Goal: Information Seeking & Learning: Learn about a topic

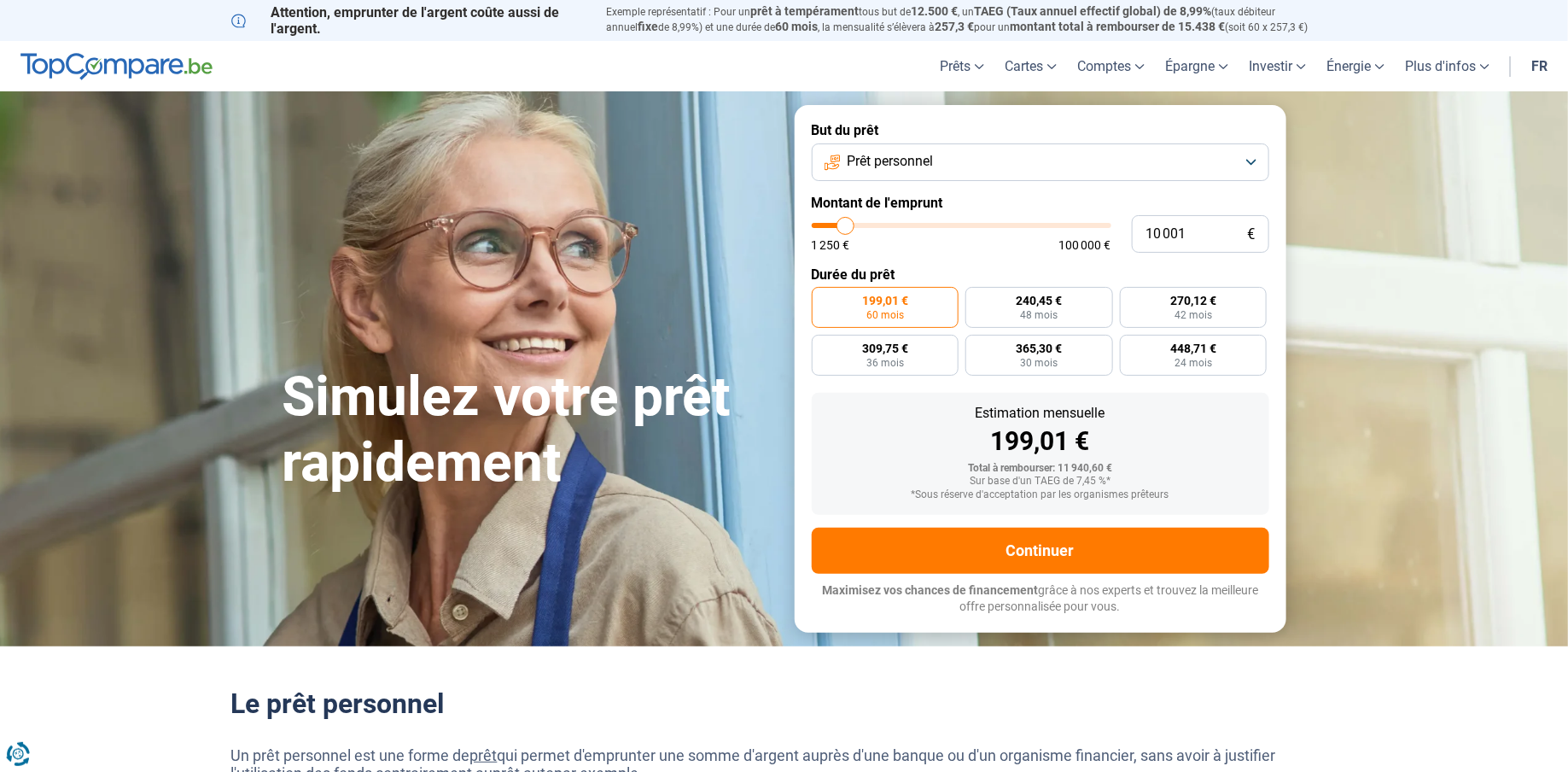
click at [350, 10] on p "Attention, emprunter de l'argent coûte aussi de l'argent." at bounding box center [409, 21] width 355 height 33
click at [237, 18] on p "Attention, emprunter de l'argent coûte aussi de l'argent." at bounding box center [409, 21] width 355 height 33
click at [709, 18] on p "Exemple représentatif : Pour un prêt à tempérament tous but de 12.500 € , un TA…" at bounding box center [973, 20] width 731 height 31
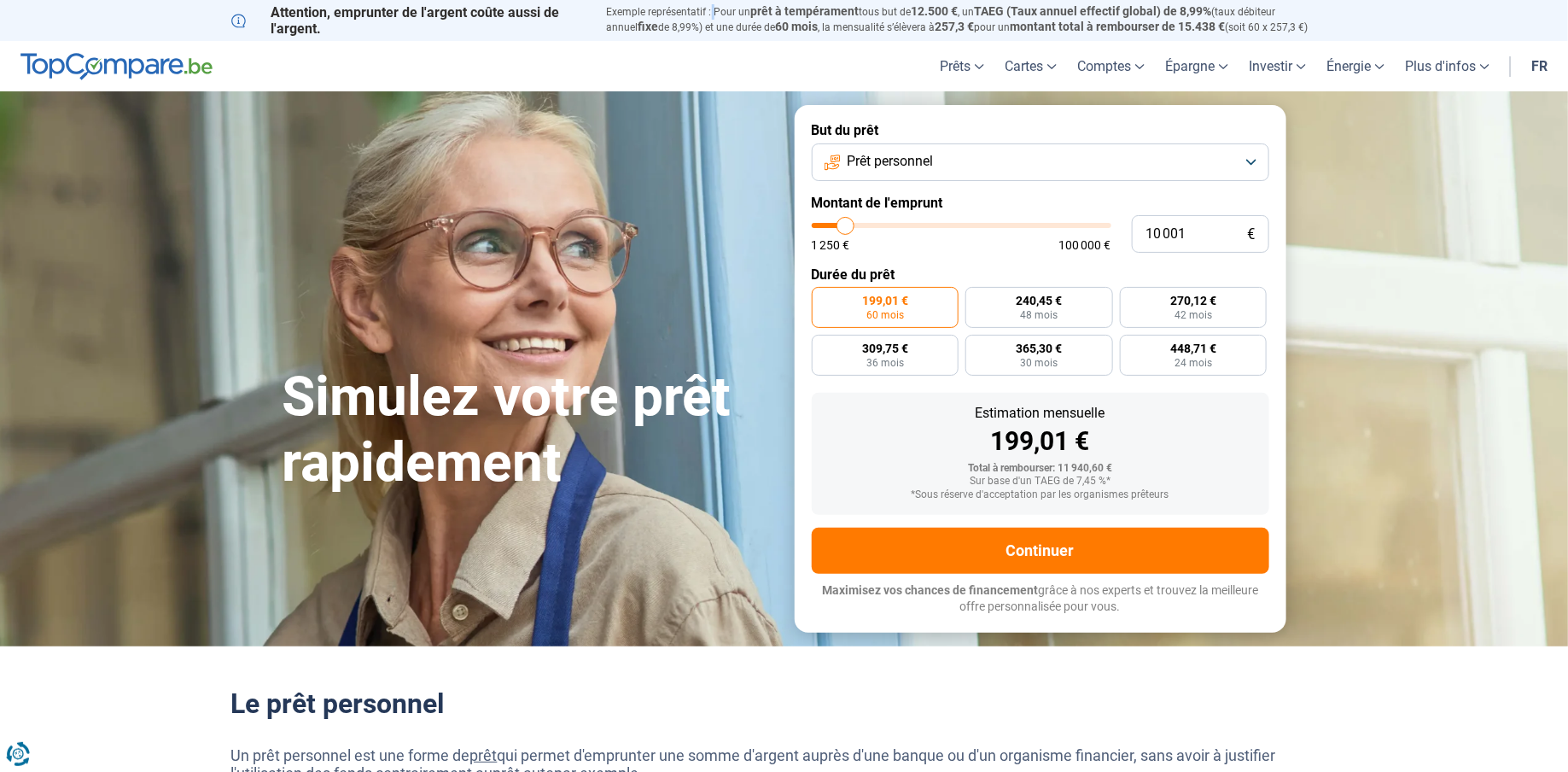
click at [709, 18] on p "Exemple représentatif : Pour un prêt à tempérament tous but de 12.500 € , un TA…" at bounding box center [973, 20] width 731 height 31
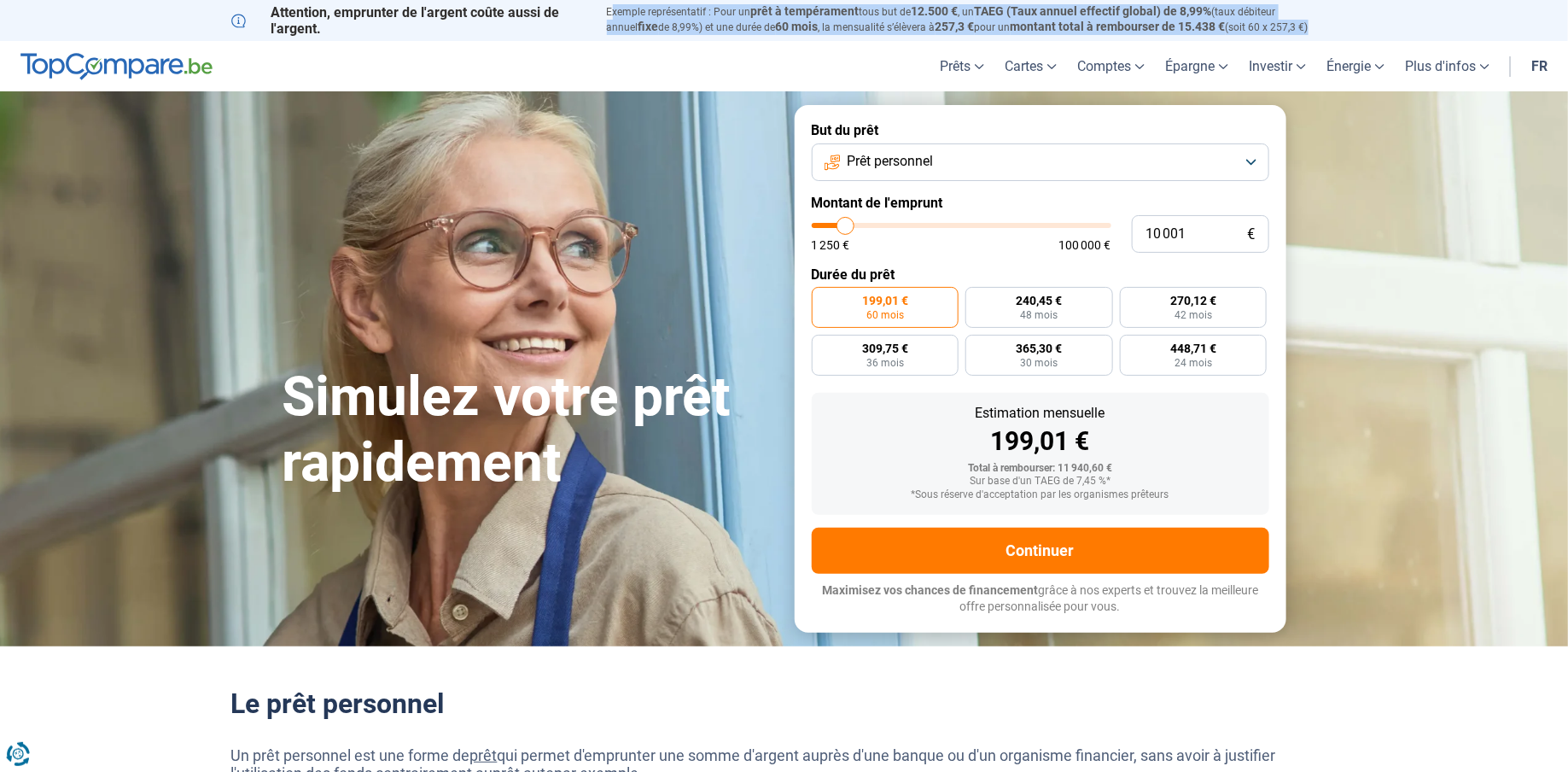
click at [709, 18] on p "Exemple représentatif : Pour un prêt à tempérament tous but de 12.500 € , un TA…" at bounding box center [973, 20] width 731 height 31
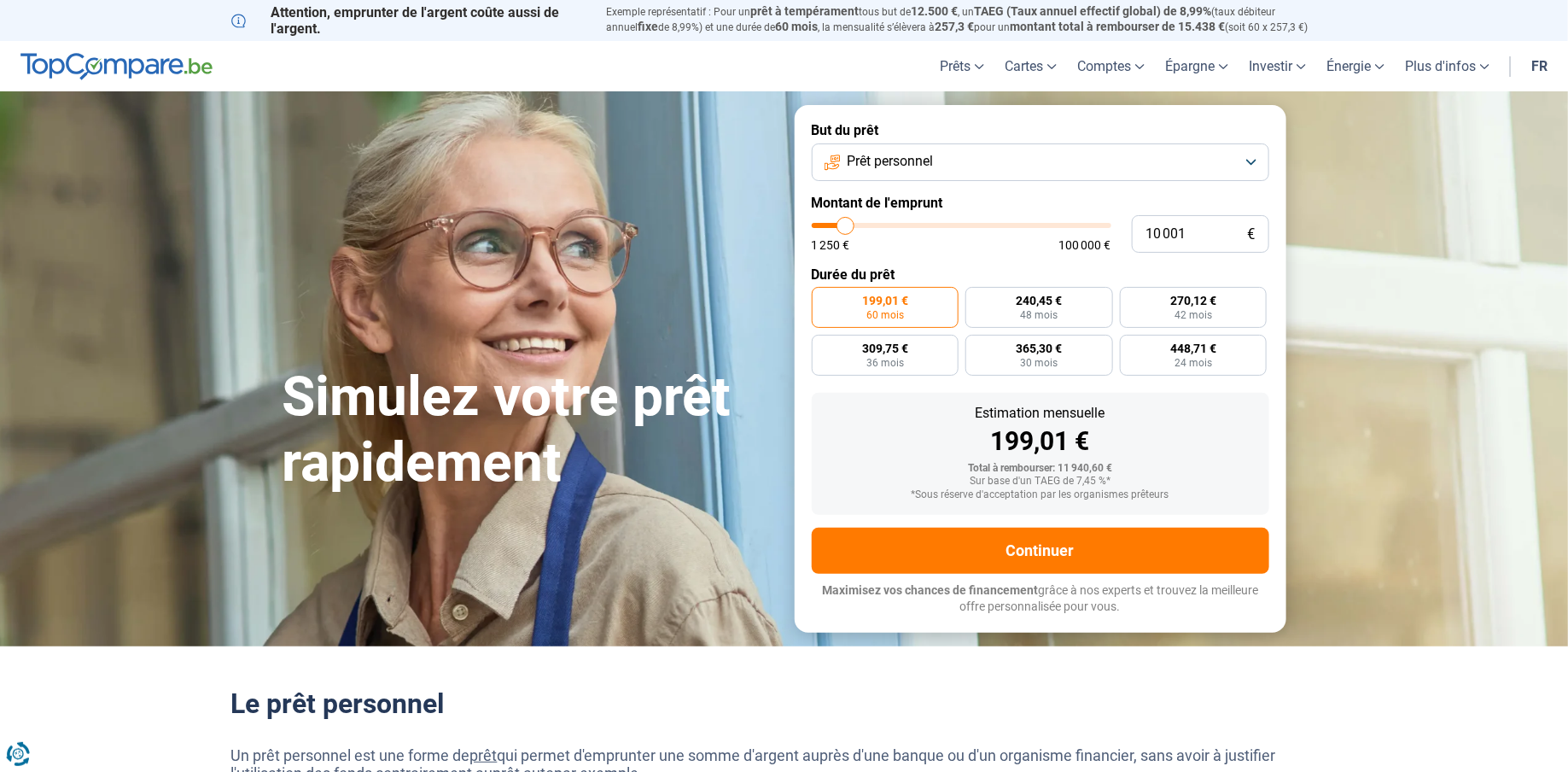
click at [602, 338] on div "Simulez votre prêt rapidement" at bounding box center [528, 369] width 512 height 255
